Goal: Check status: Check status

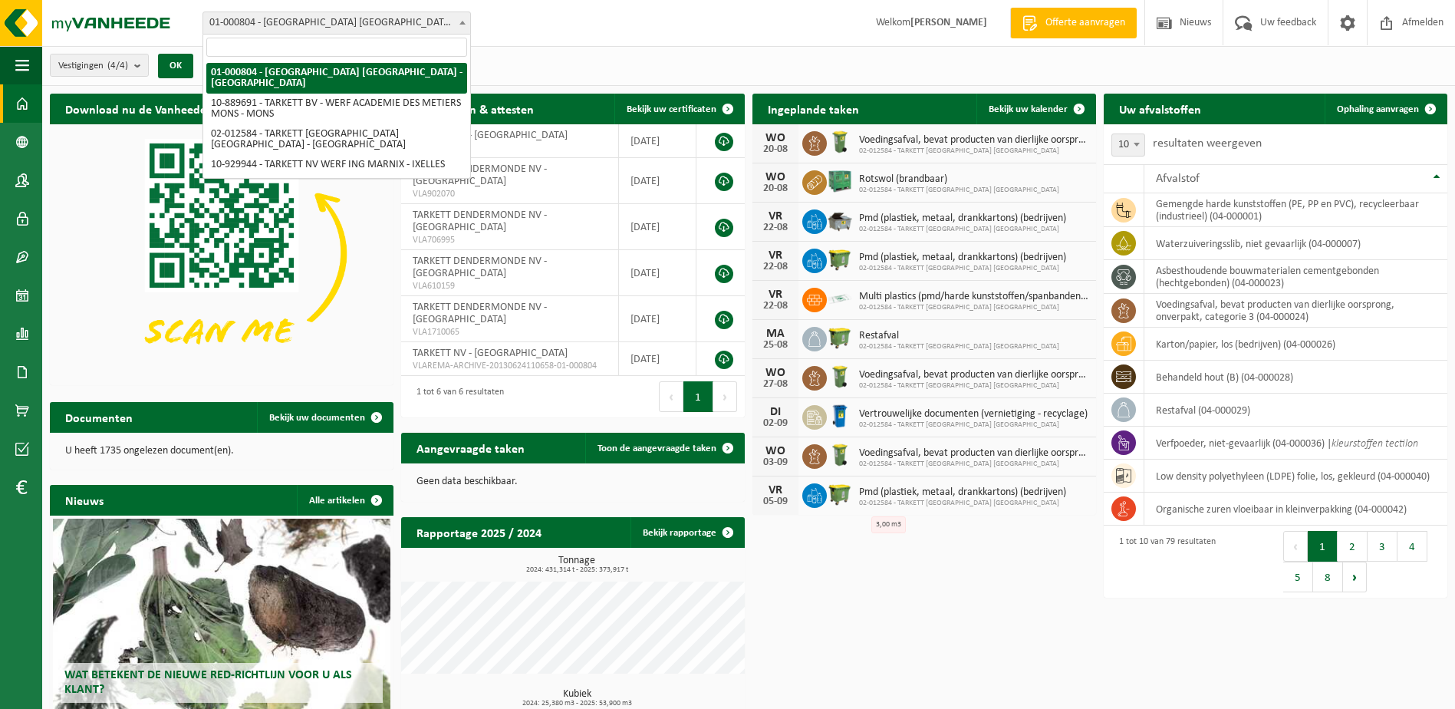
click at [321, 20] on span "01-000804 - [GEOGRAPHIC_DATA] [GEOGRAPHIC_DATA] - [GEOGRAPHIC_DATA]" at bounding box center [336, 22] width 267 height 21
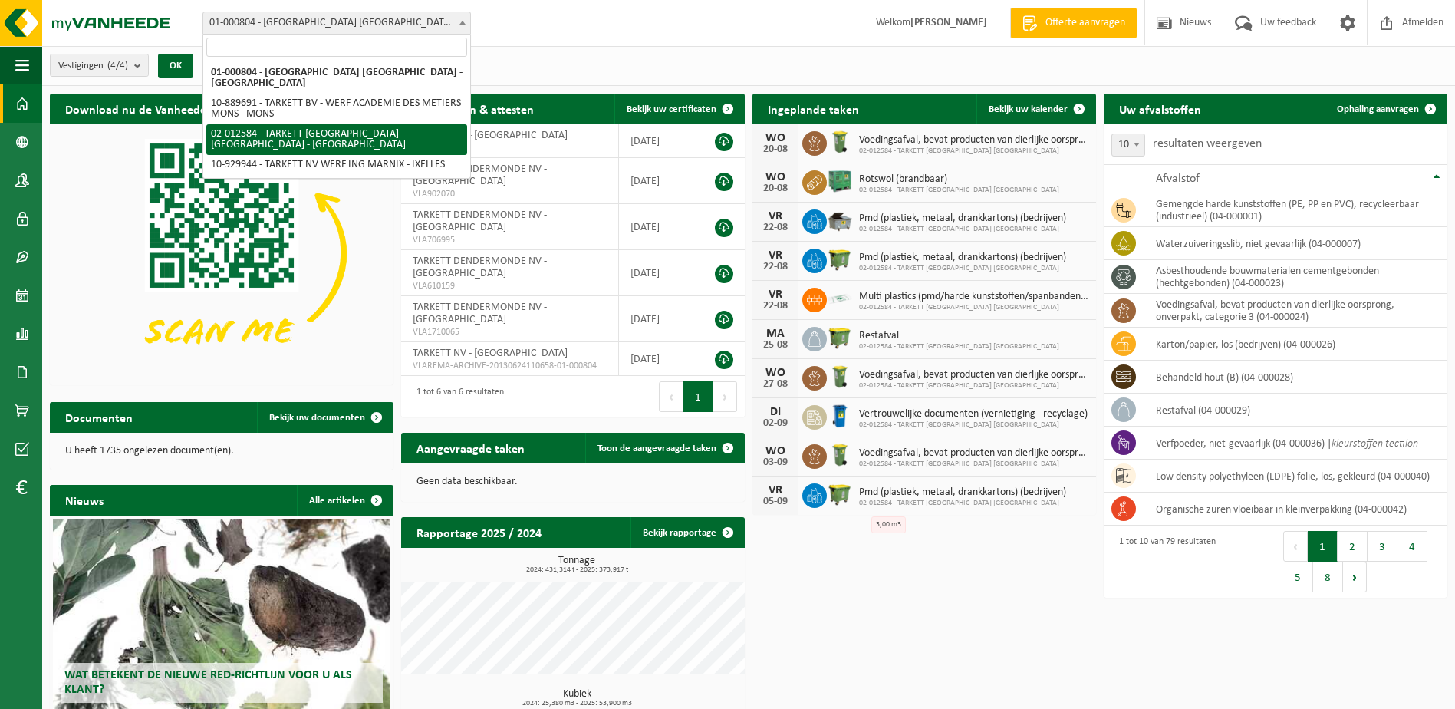
select select "2436"
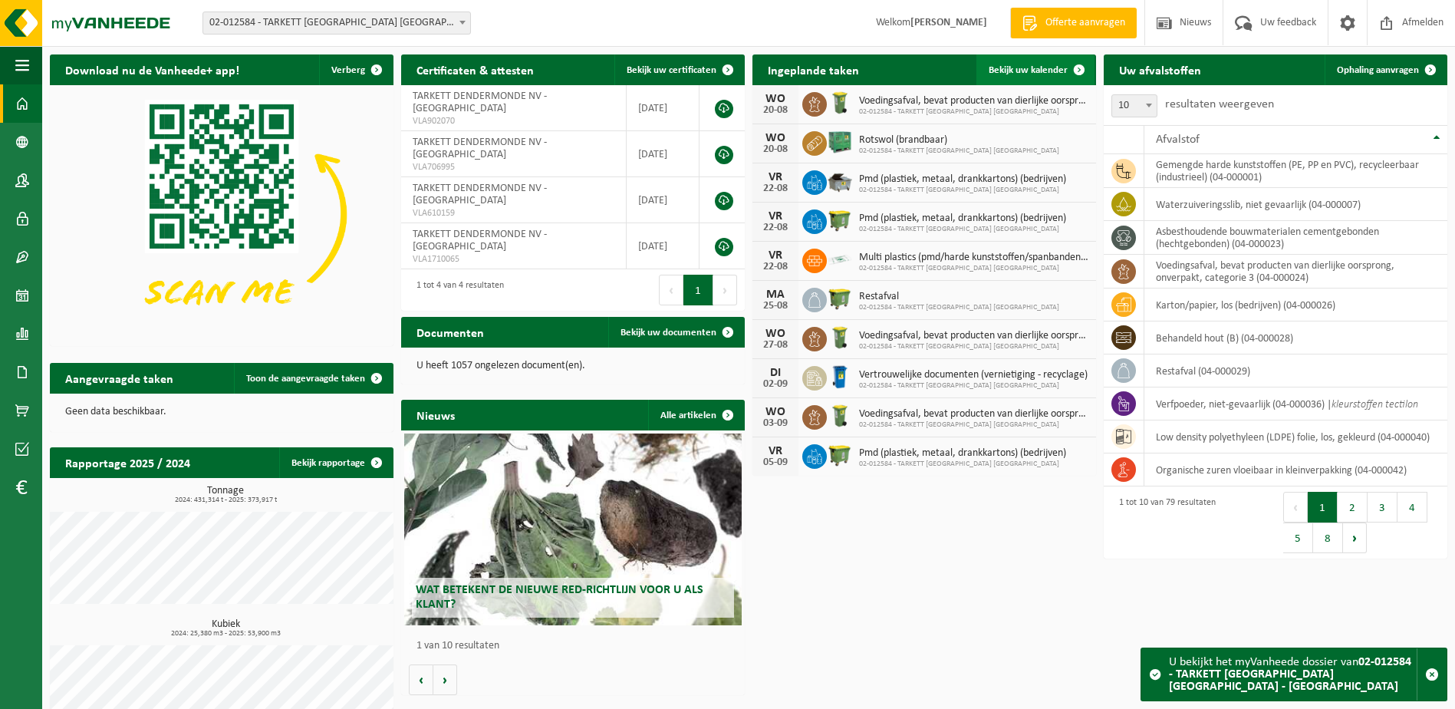
click at [1005, 72] on span "Bekijk uw kalender" at bounding box center [1028, 70] width 79 height 10
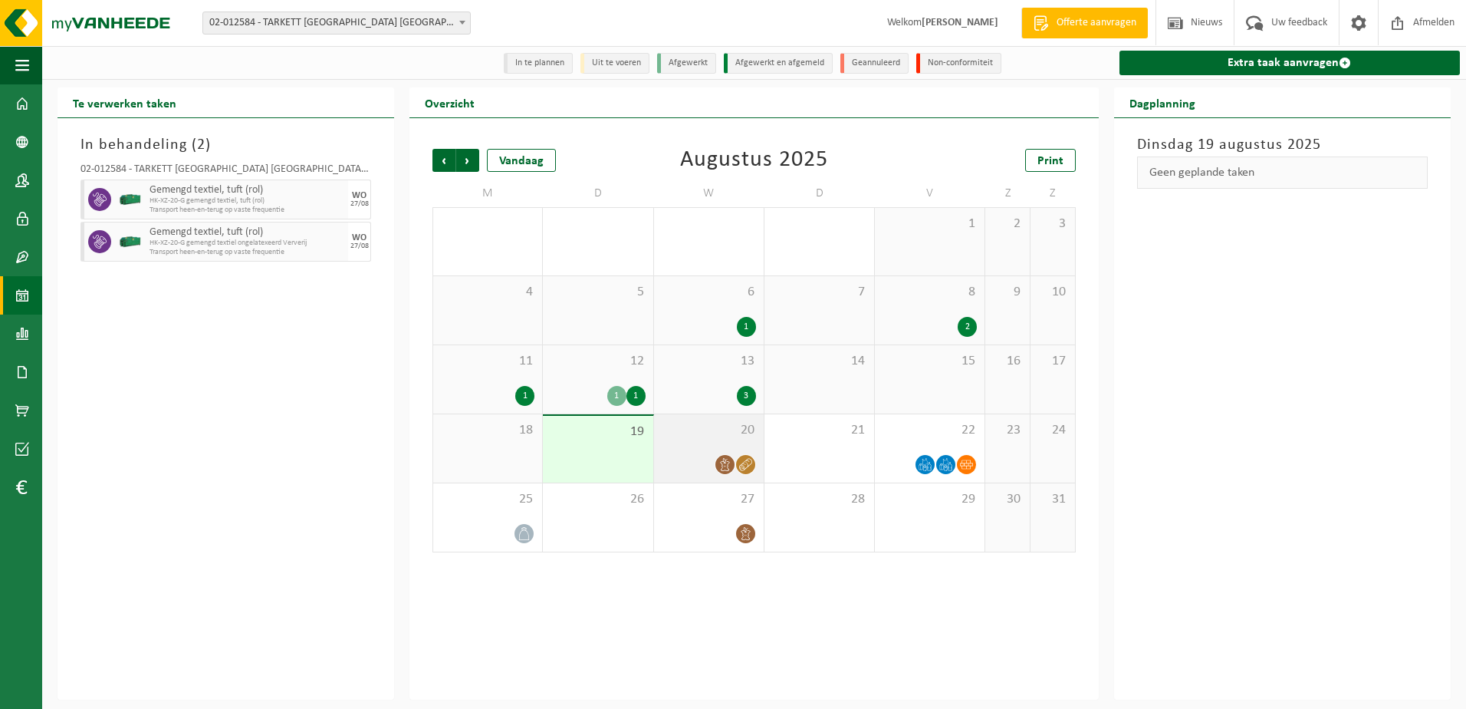
click at [694, 436] on span "20" at bounding box center [709, 430] width 94 height 17
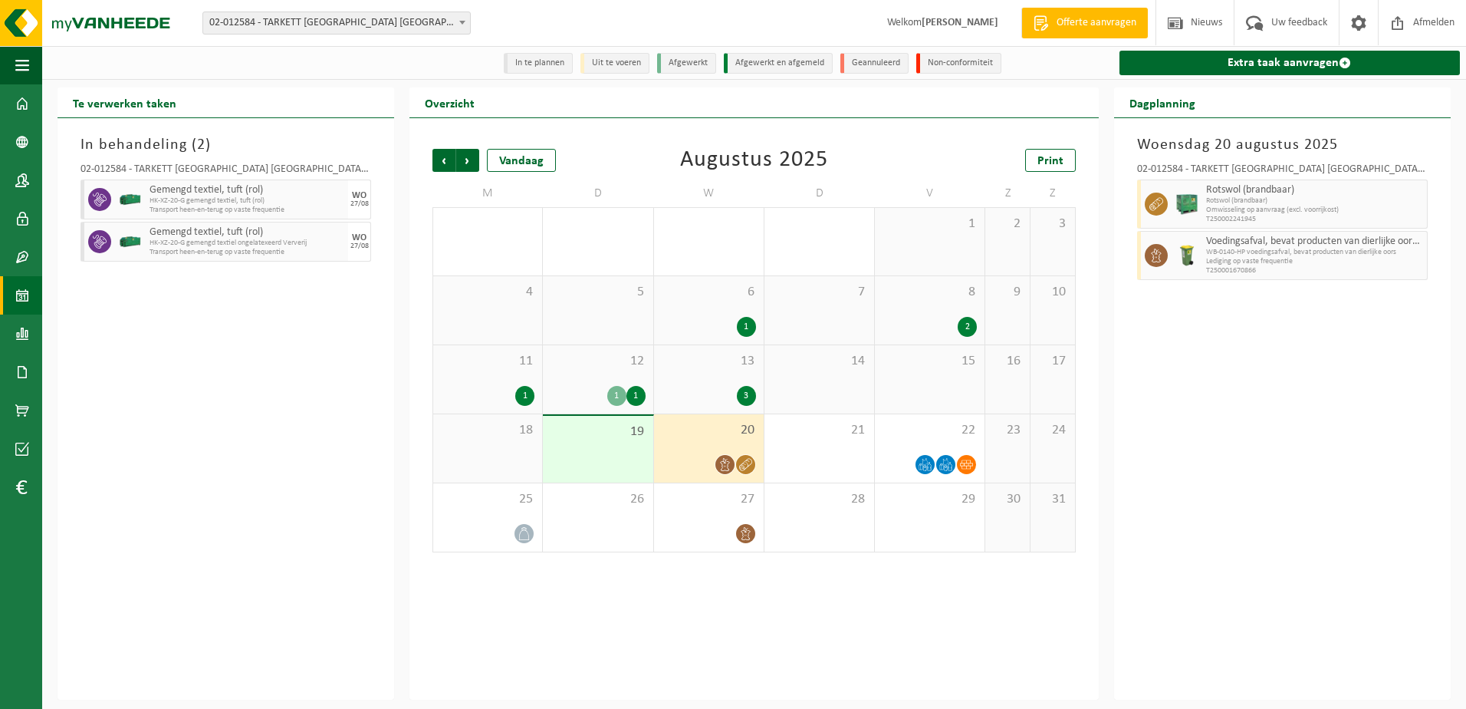
click at [606, 436] on span "19" at bounding box center [598, 431] width 94 height 17
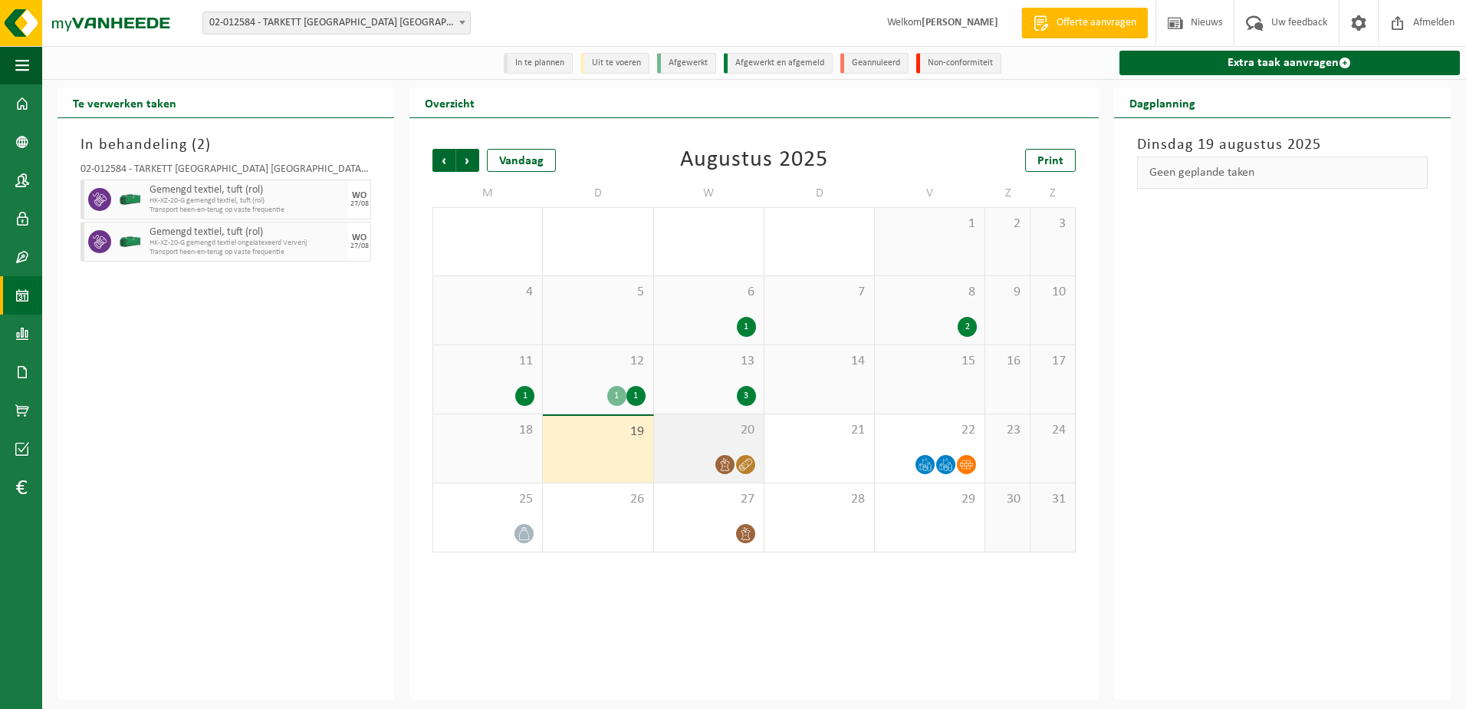
click at [707, 426] on span "20" at bounding box center [709, 430] width 94 height 17
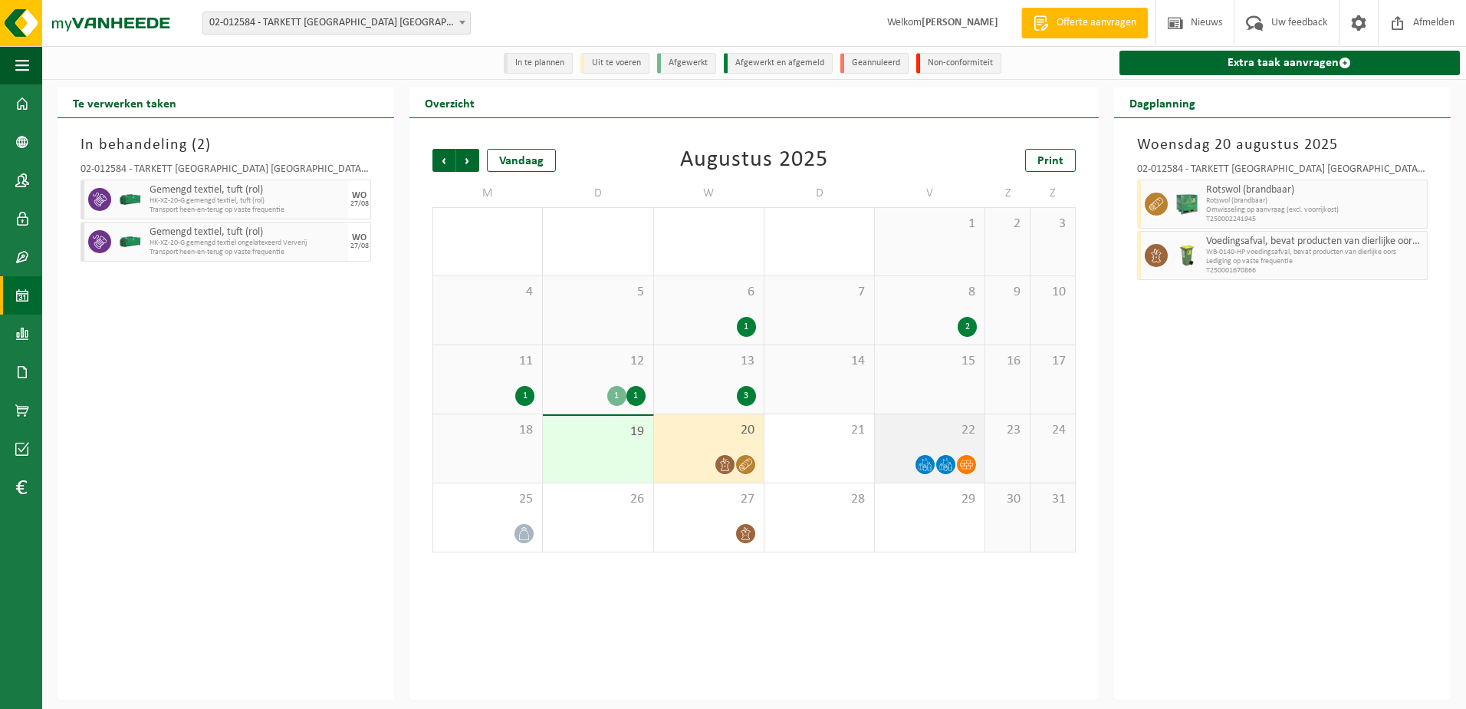
click at [912, 433] on span "22" at bounding box center [930, 430] width 94 height 17
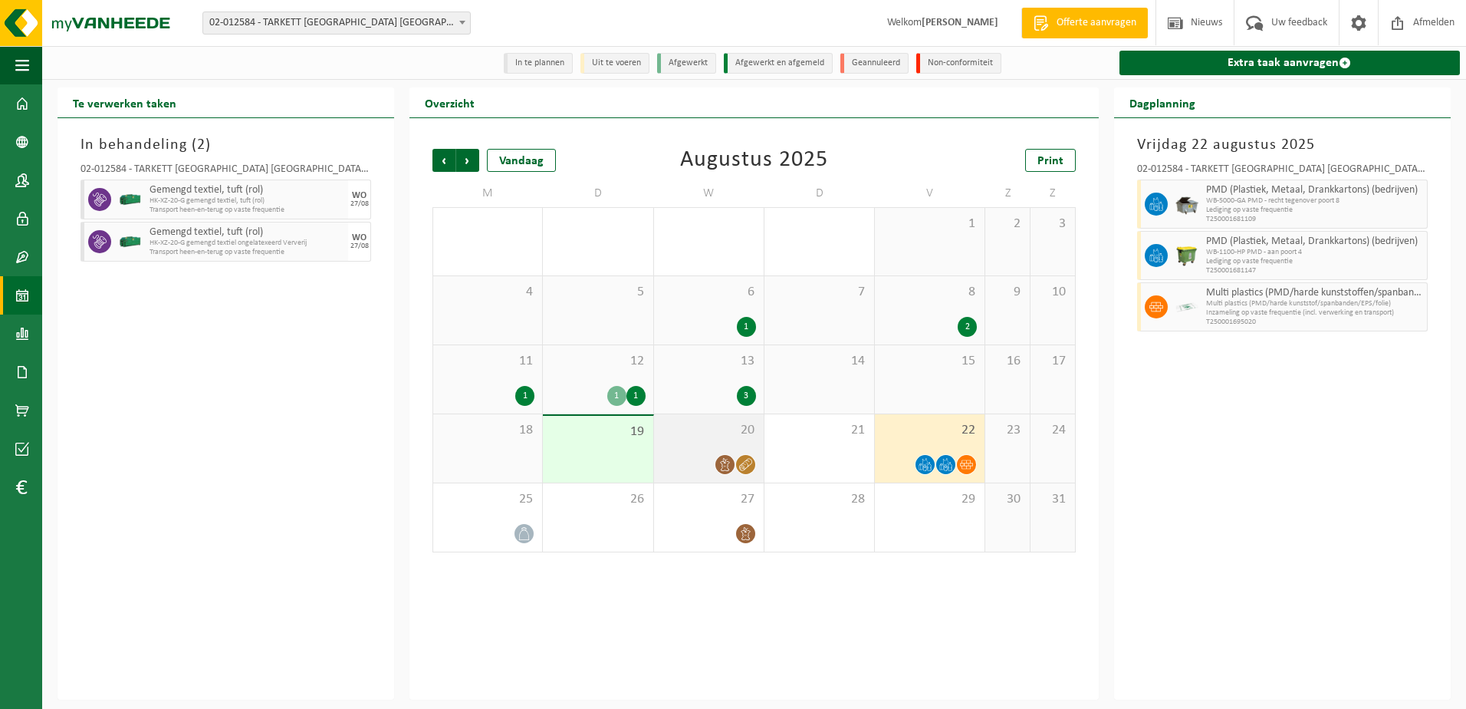
click at [707, 442] on div "20" at bounding box center [709, 448] width 110 height 68
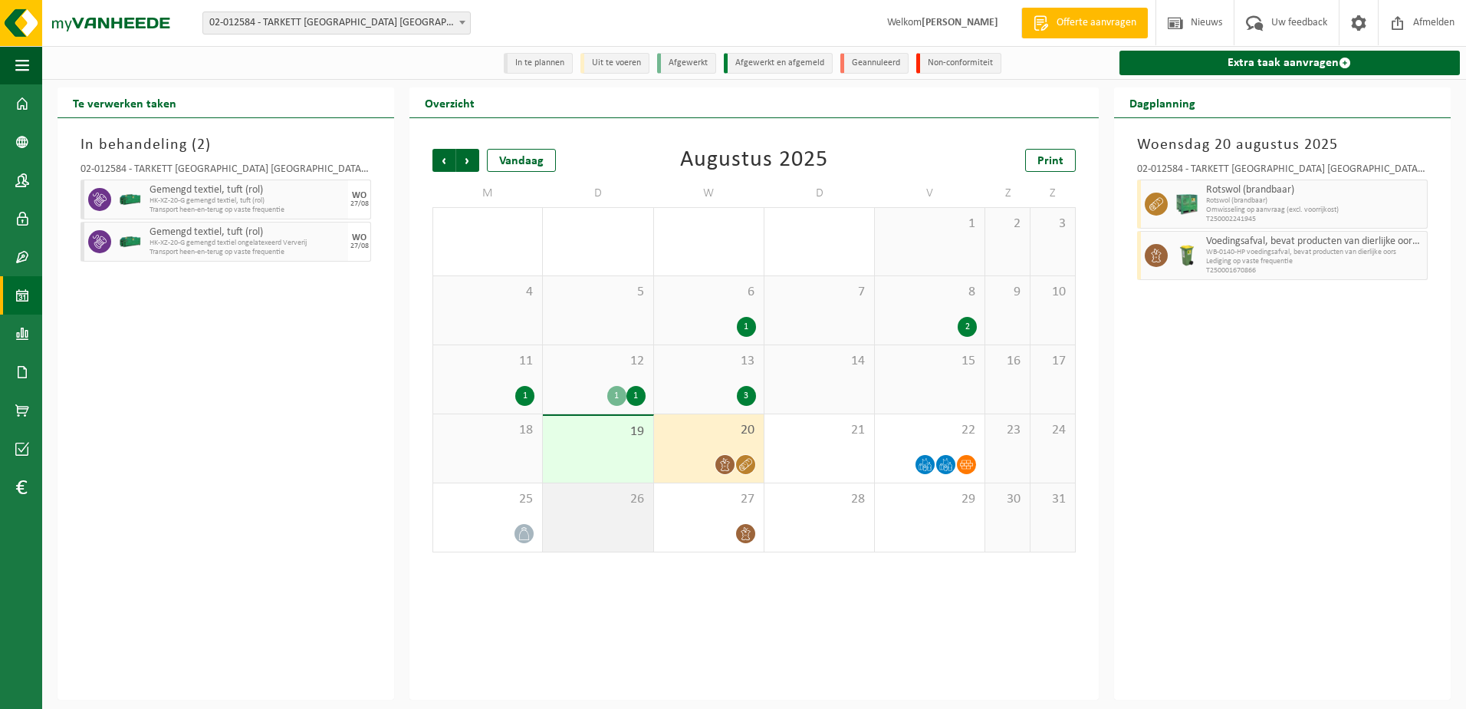
click at [609, 518] on div "26" at bounding box center [598, 517] width 110 height 68
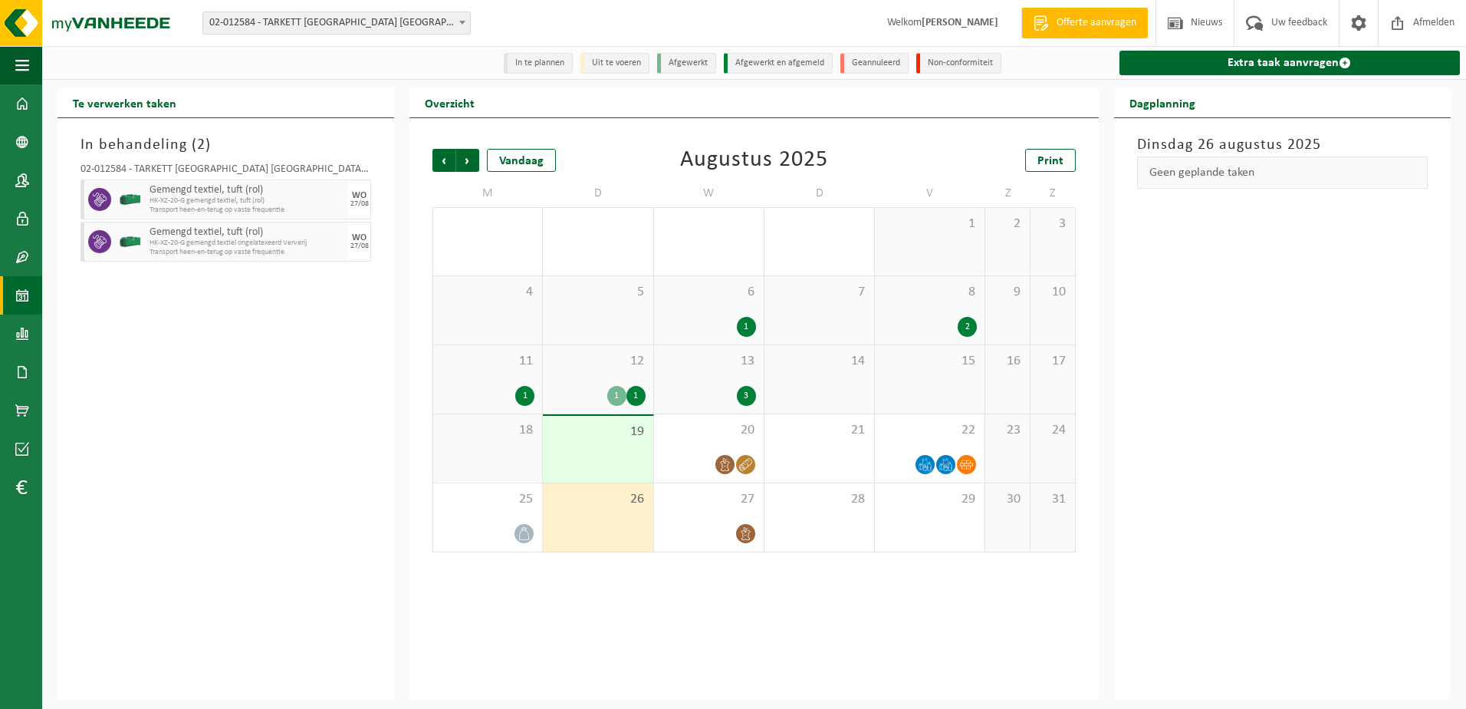
click at [611, 460] on div "19" at bounding box center [598, 449] width 110 height 67
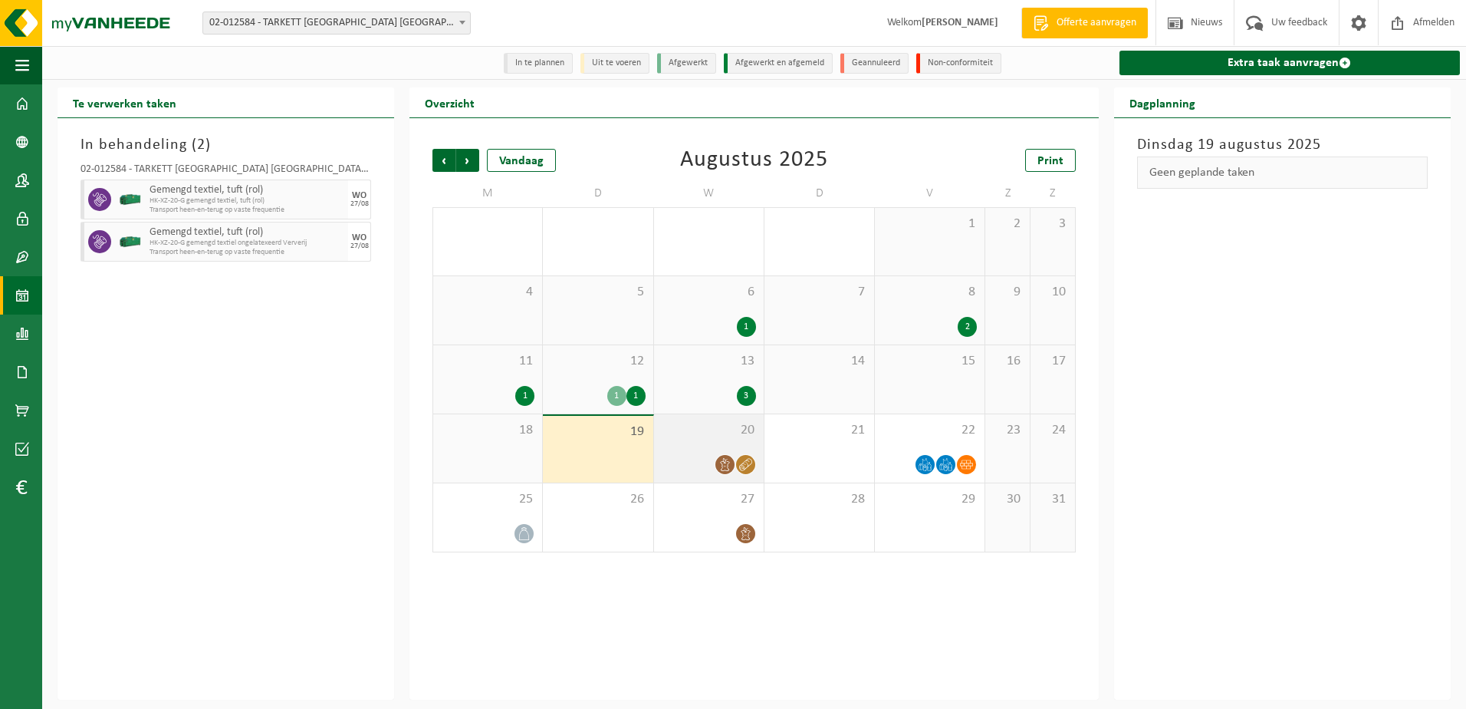
click at [692, 433] on span "20" at bounding box center [709, 430] width 94 height 17
